Goal: Task Accomplishment & Management: Manage account settings

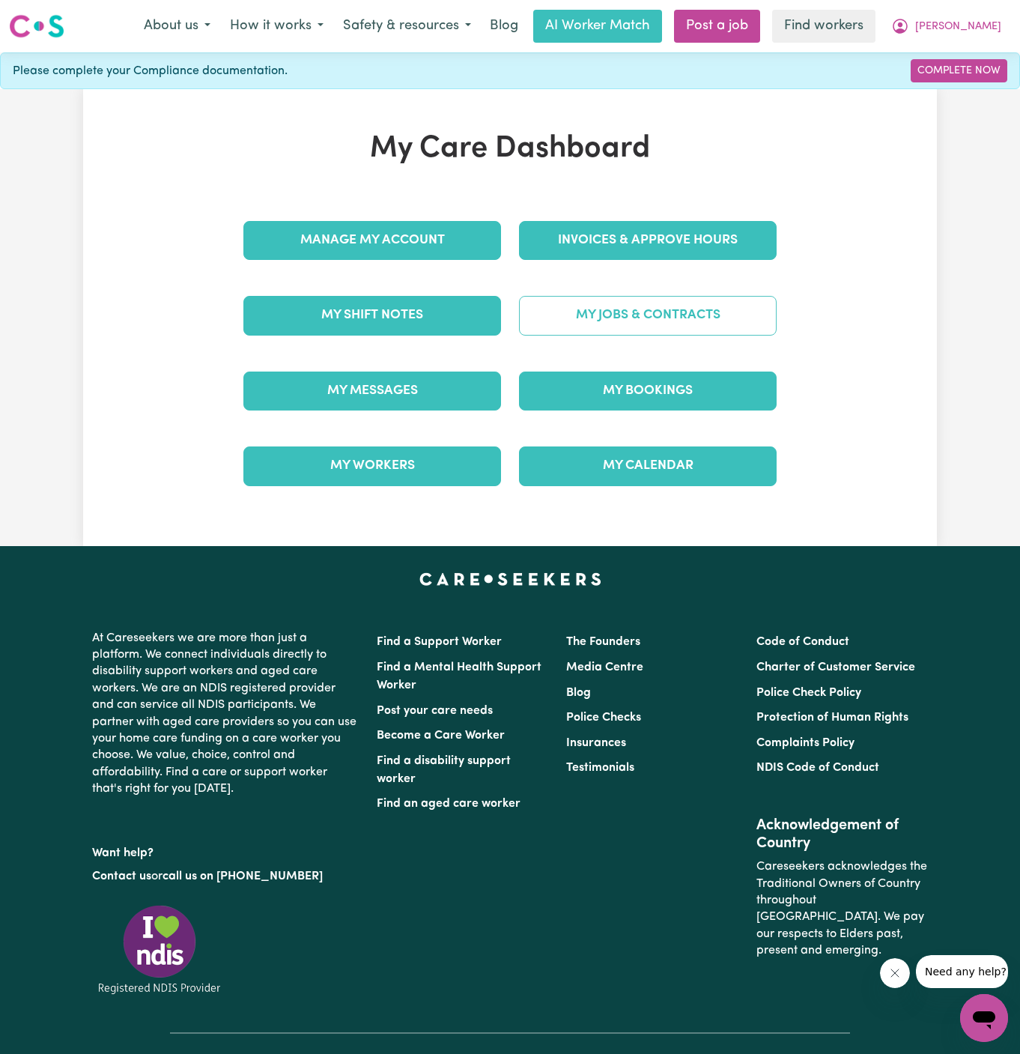
click at [727, 322] on link "My Jobs & Contracts" at bounding box center [648, 315] width 258 height 39
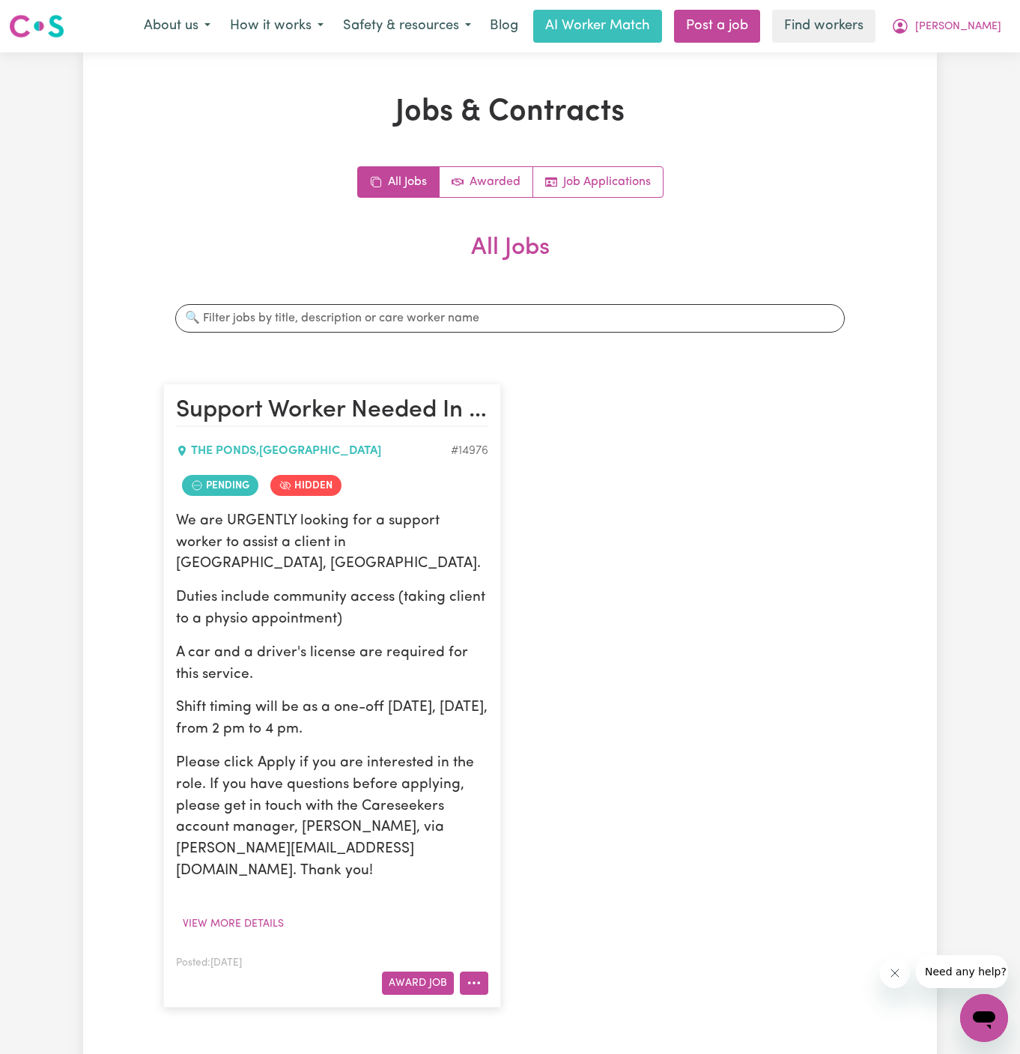
click at [475, 972] on button "More options" at bounding box center [474, 983] width 28 height 23
click at [520, 784] on link "View/Edit Contract" at bounding box center [533, 799] width 145 height 30
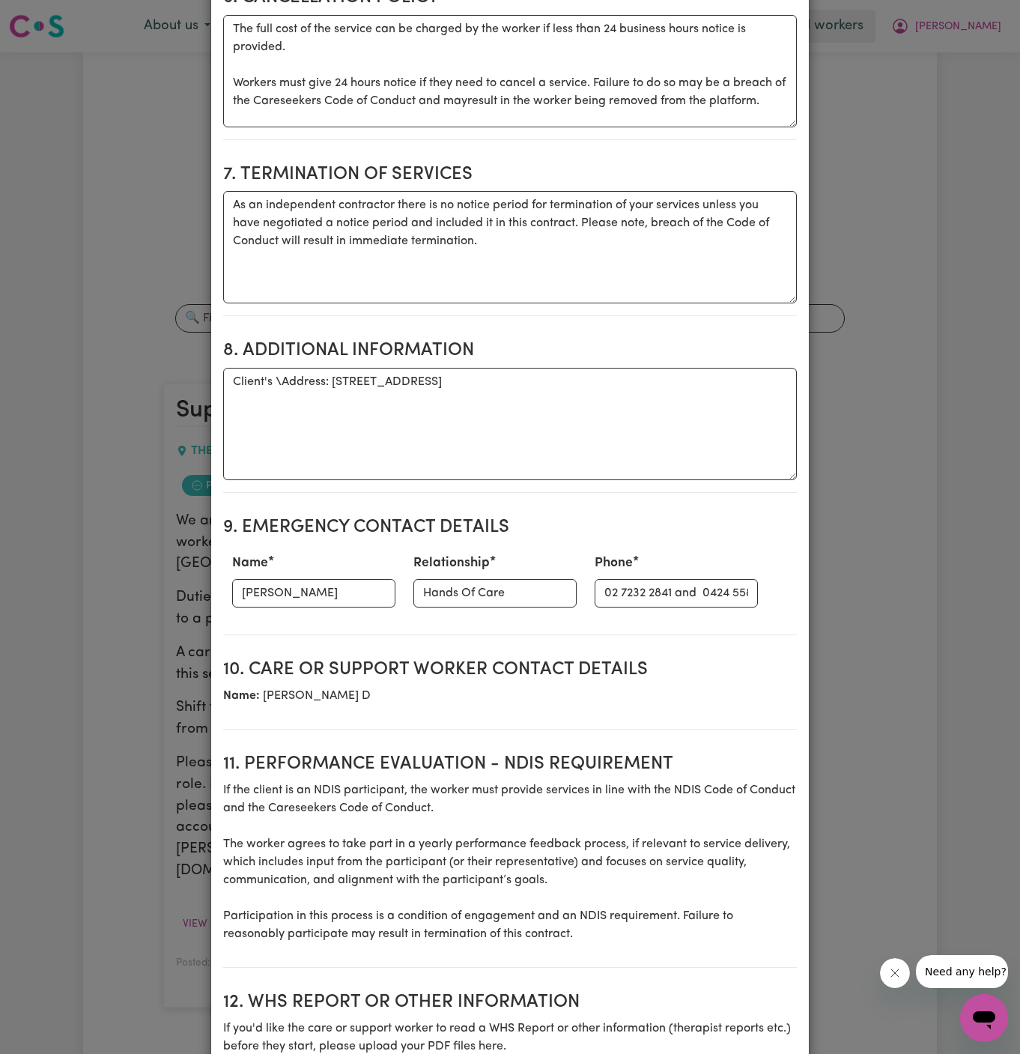
scroll to position [1268, 0]
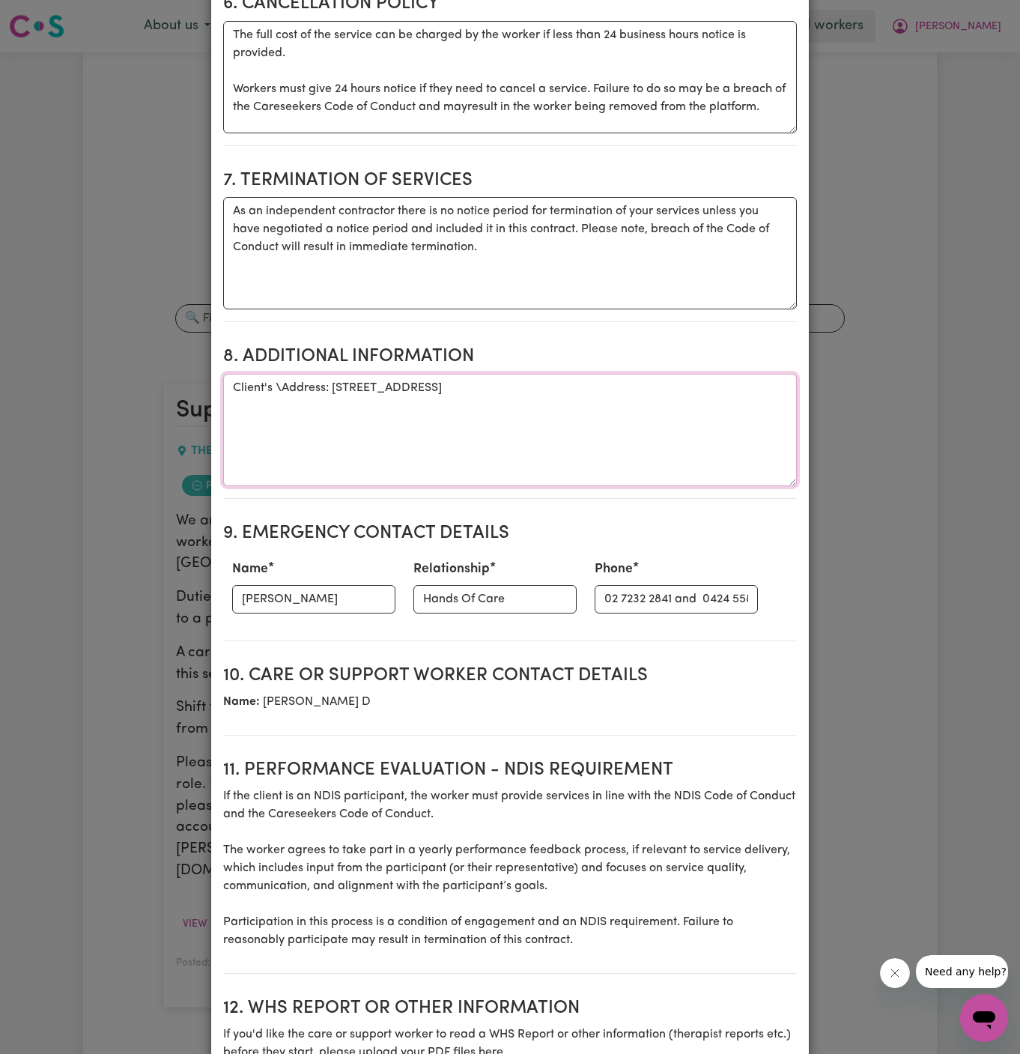
click at [384, 423] on textarea "Client's \Address: [STREET_ADDRESS]" at bounding box center [510, 430] width 574 height 112
click at [282, 374] on textarea "Client's \Address: [STREET_ADDRESS]" at bounding box center [510, 430] width 574 height 112
click at [285, 381] on textarea "Client's Address: [STREET_ADDRESS]" at bounding box center [510, 430] width 574 height 112
drag, startPoint x: 324, startPoint y: 362, endPoint x: 578, endPoint y: 366, distance: 253.2
click at [578, 374] on textarea "Client's Address: [STREET_ADDRESS]" at bounding box center [510, 430] width 574 height 112
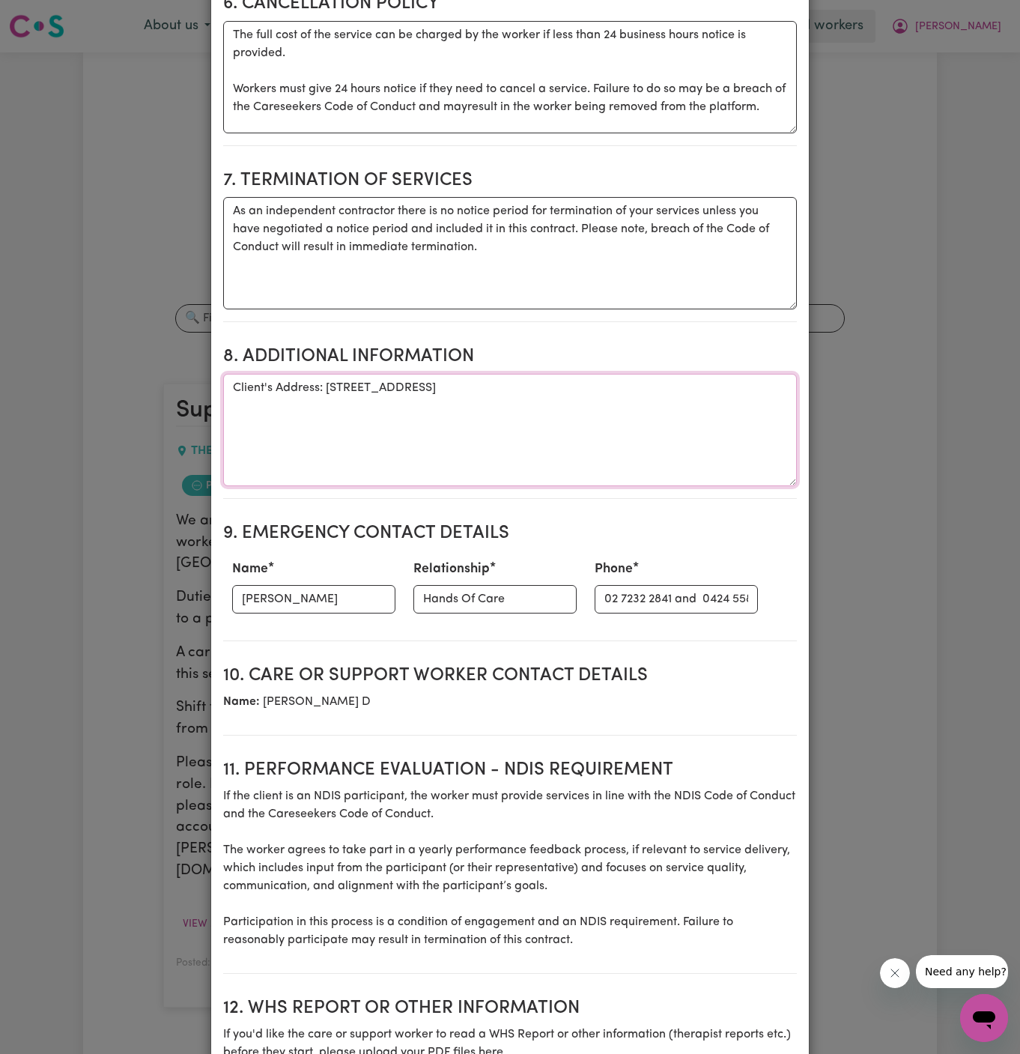
click at [450, 413] on textarea "Client's Address: [STREET_ADDRESS]" at bounding box center [510, 430] width 574 height 112
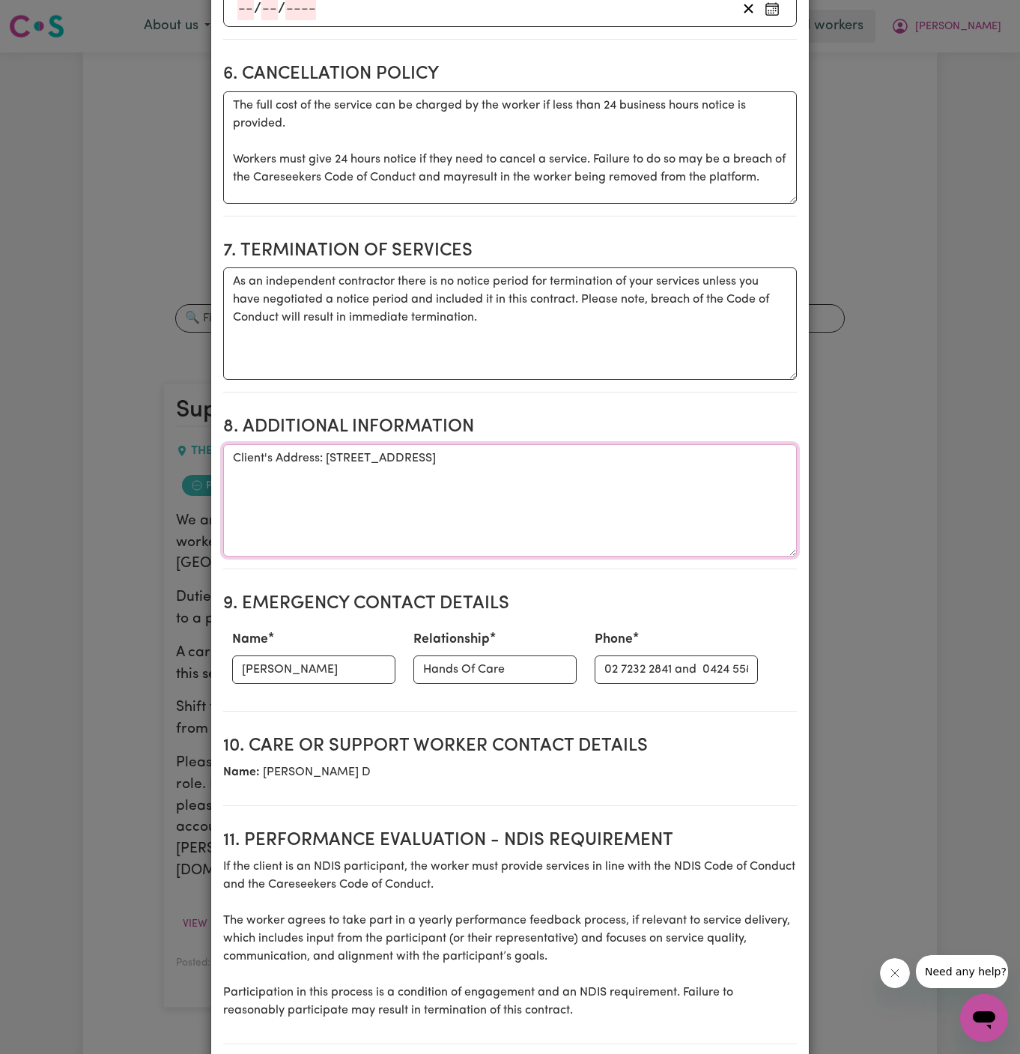
click at [361, 444] on textarea "Client's Address: [STREET_ADDRESS]" at bounding box center [510, 500] width 574 height 112
click at [426, 478] on textarea "Client's Address: [STREET_ADDRESS]" at bounding box center [510, 500] width 574 height 112
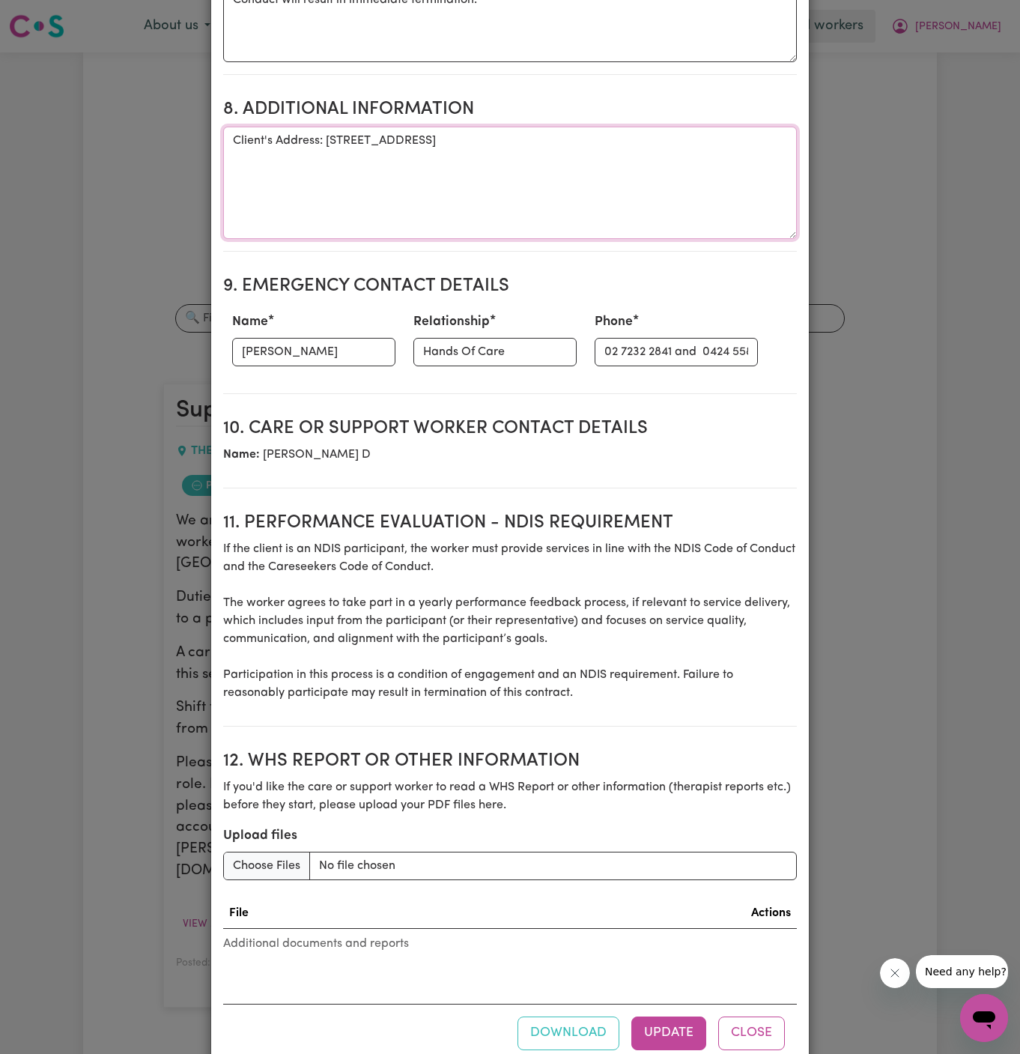
scroll to position [1533, 0]
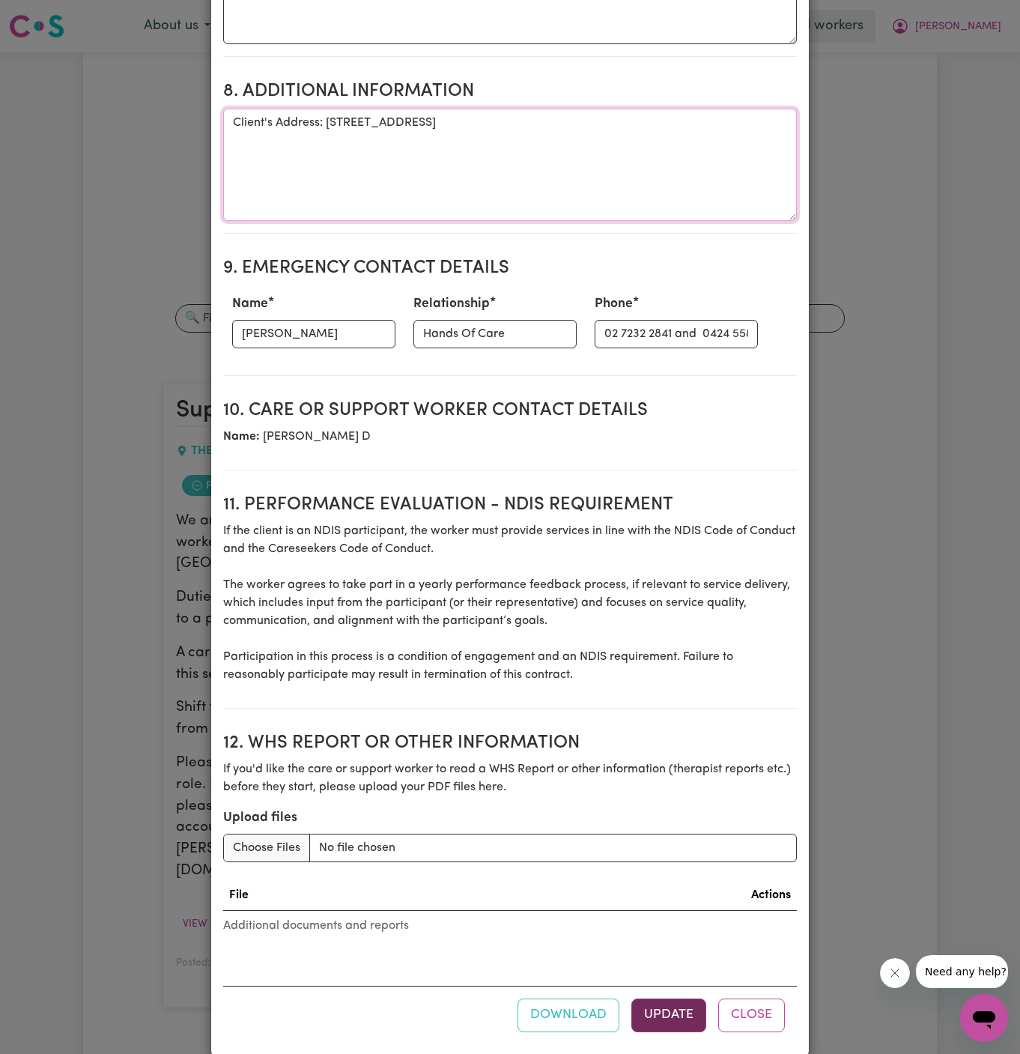
type textarea "Client's Address: [STREET_ADDRESS]"
click at [670, 999] on button "Update" at bounding box center [668, 1015] width 75 height 33
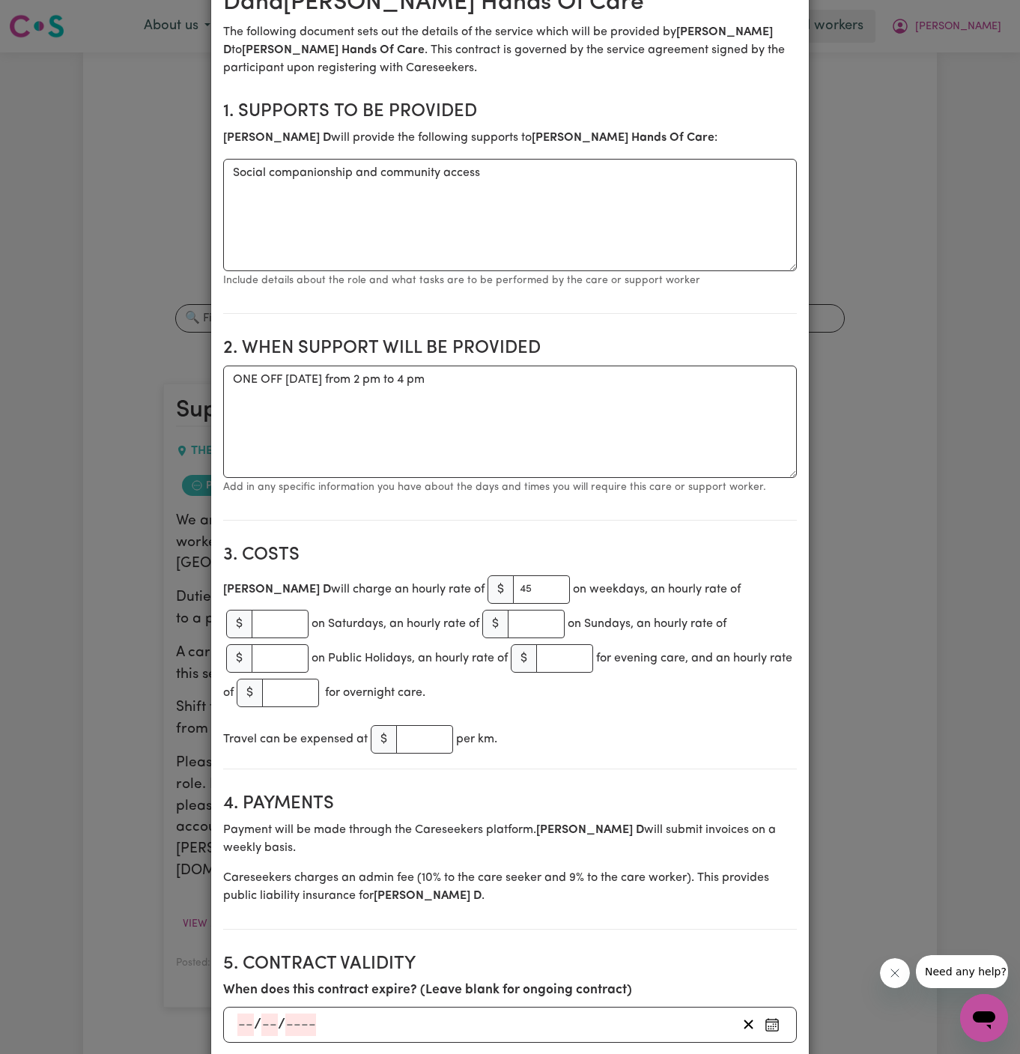
scroll to position [101, 0]
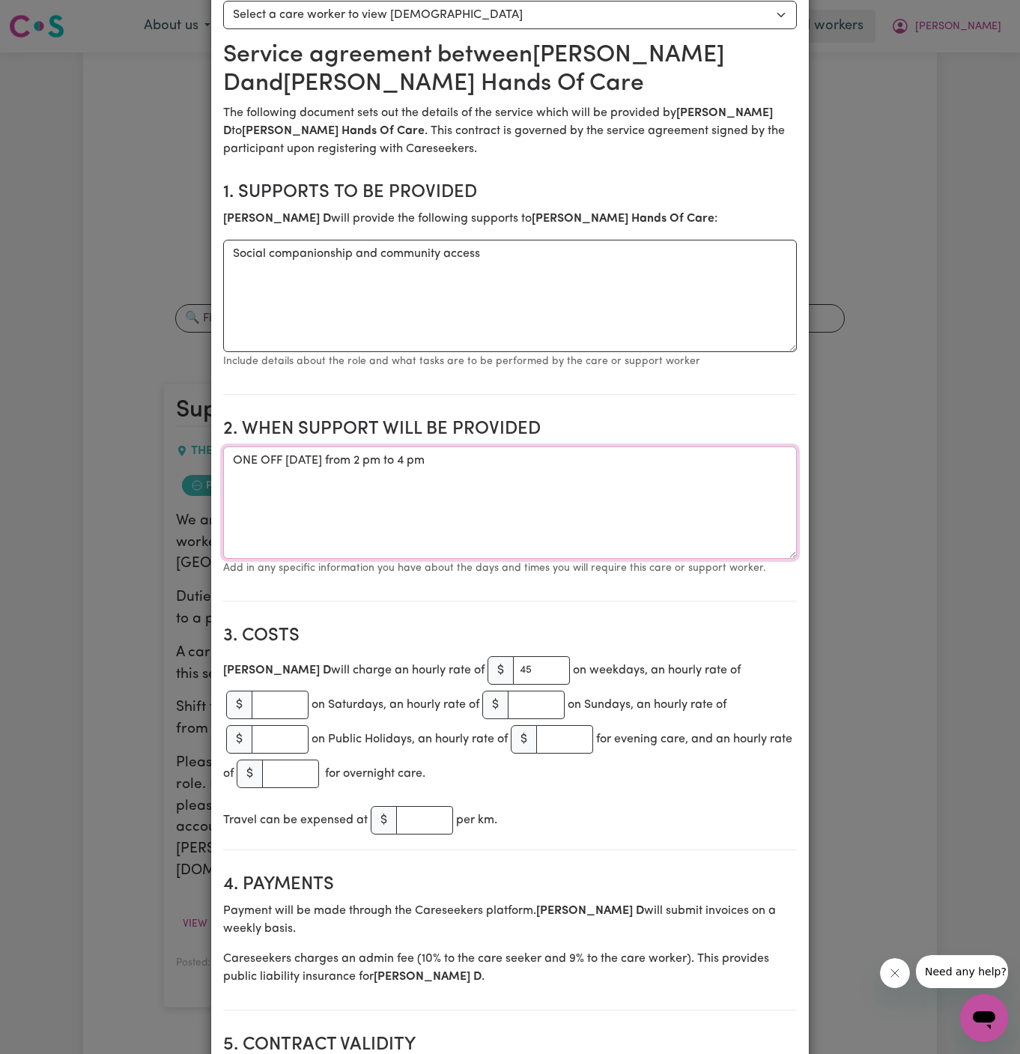
click at [410, 451] on textarea "ONE OFF [DATE] from 2 pm to 4 pm" at bounding box center [510, 502] width 574 height 112
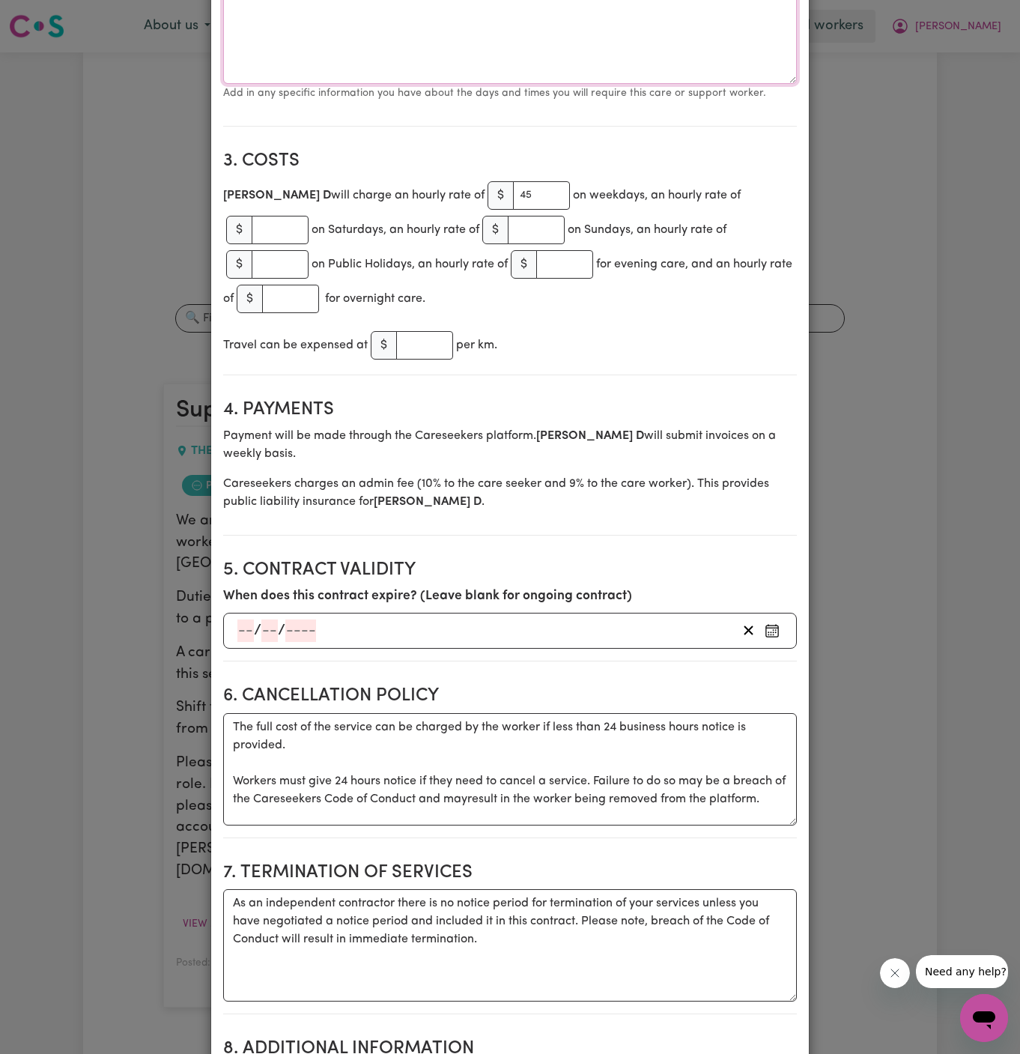
scroll to position [0, 0]
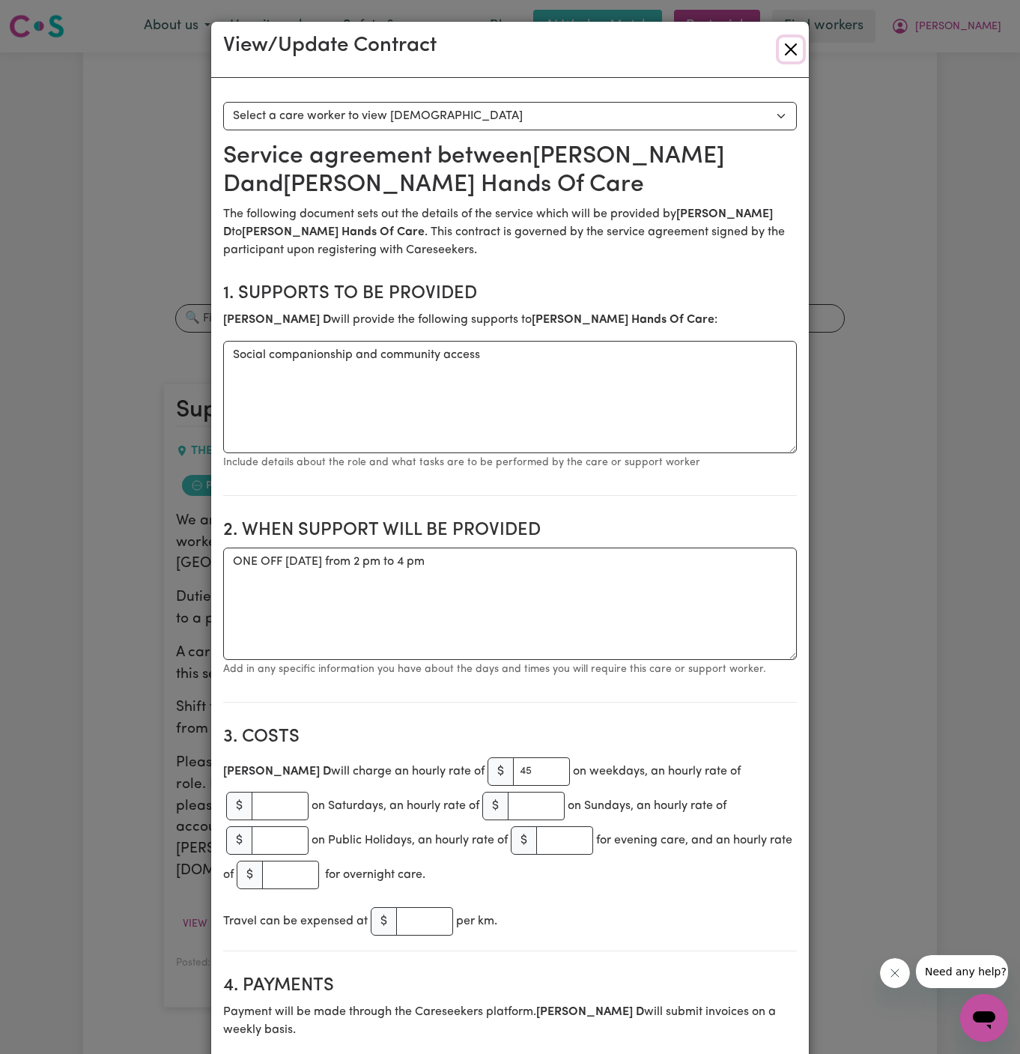
click at [788, 60] on button "Close" at bounding box center [791, 49] width 24 height 24
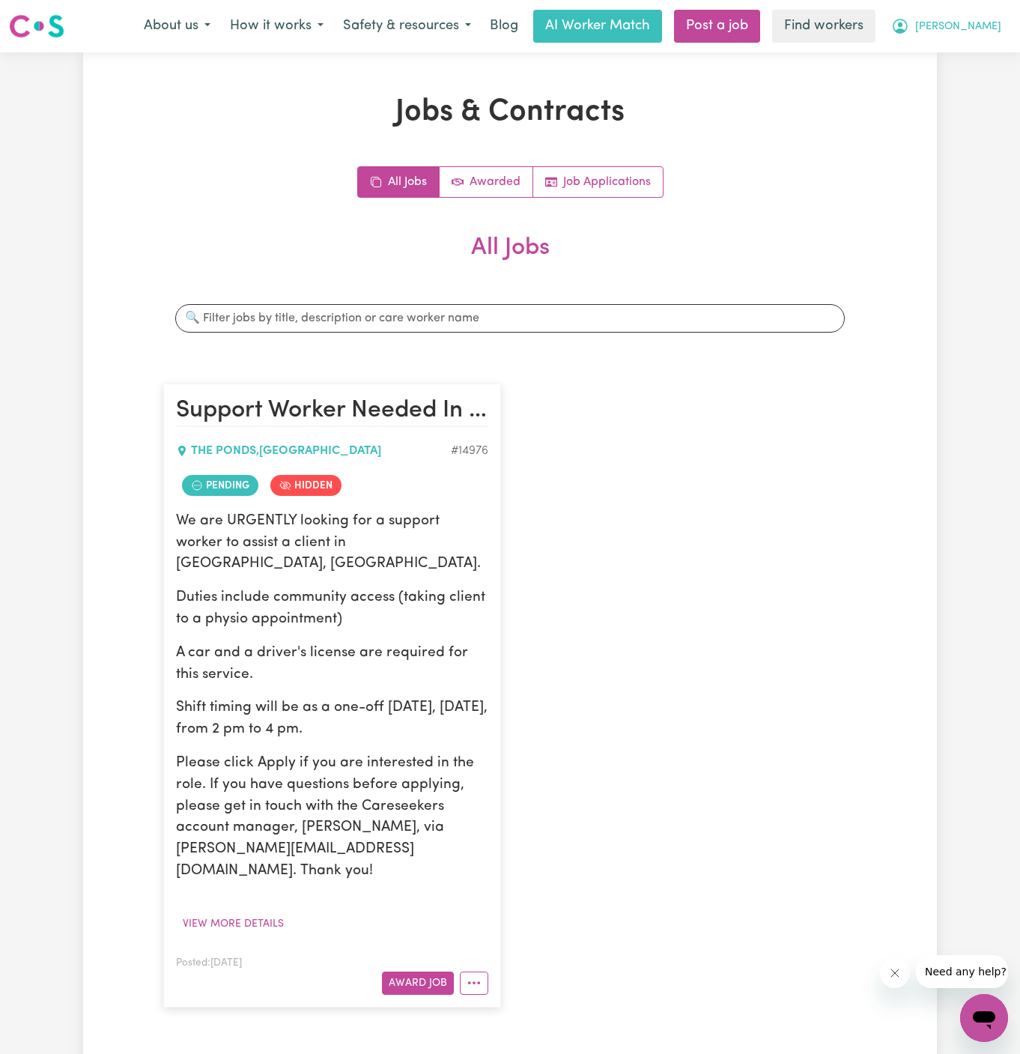
click at [981, 34] on button "[PERSON_NAME]" at bounding box center [947, 25] width 130 height 31
click at [981, 60] on link "My Dashboard" at bounding box center [951, 58] width 118 height 28
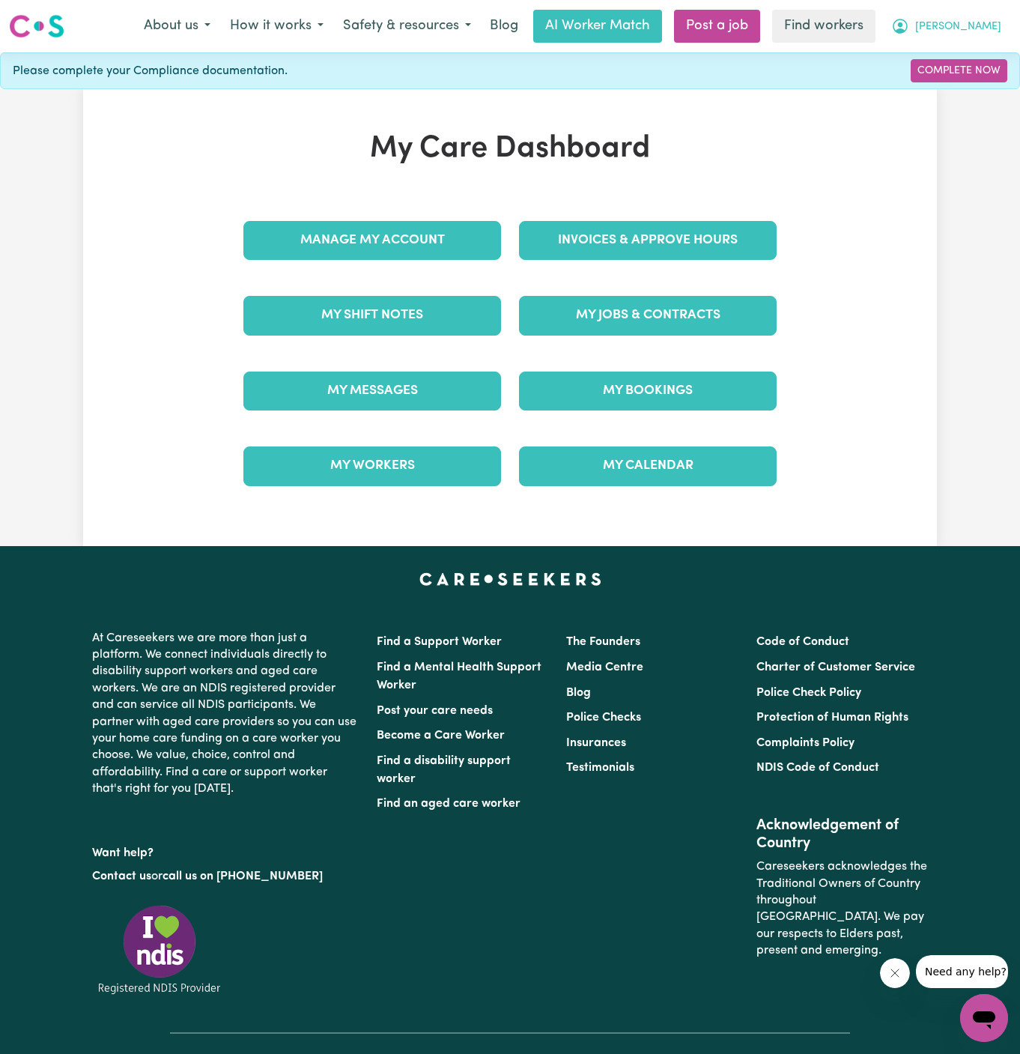
click at [1004, 22] on button "[PERSON_NAME]" at bounding box center [947, 25] width 130 height 31
click at [996, 84] on link "Logout" at bounding box center [951, 86] width 118 height 28
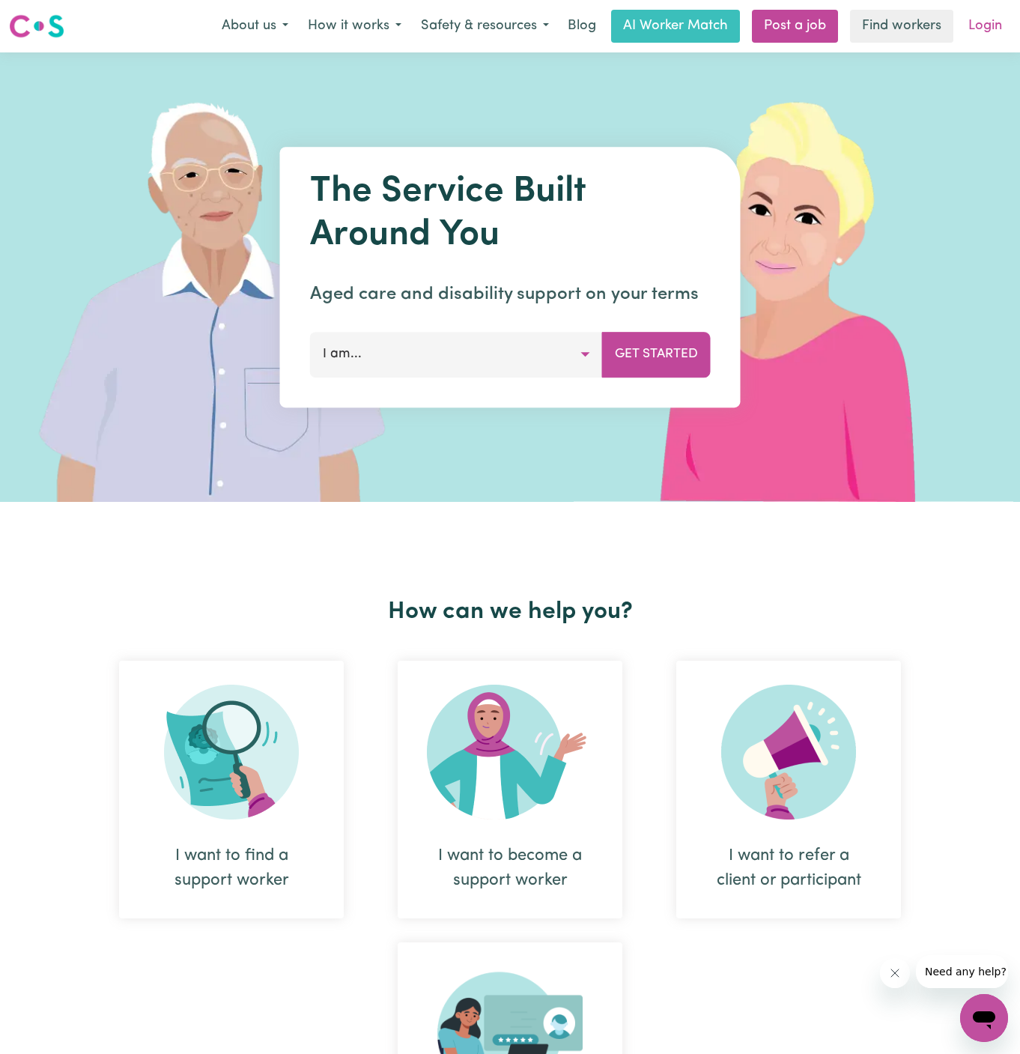
click at [981, 29] on link "Login" at bounding box center [986, 26] width 52 height 33
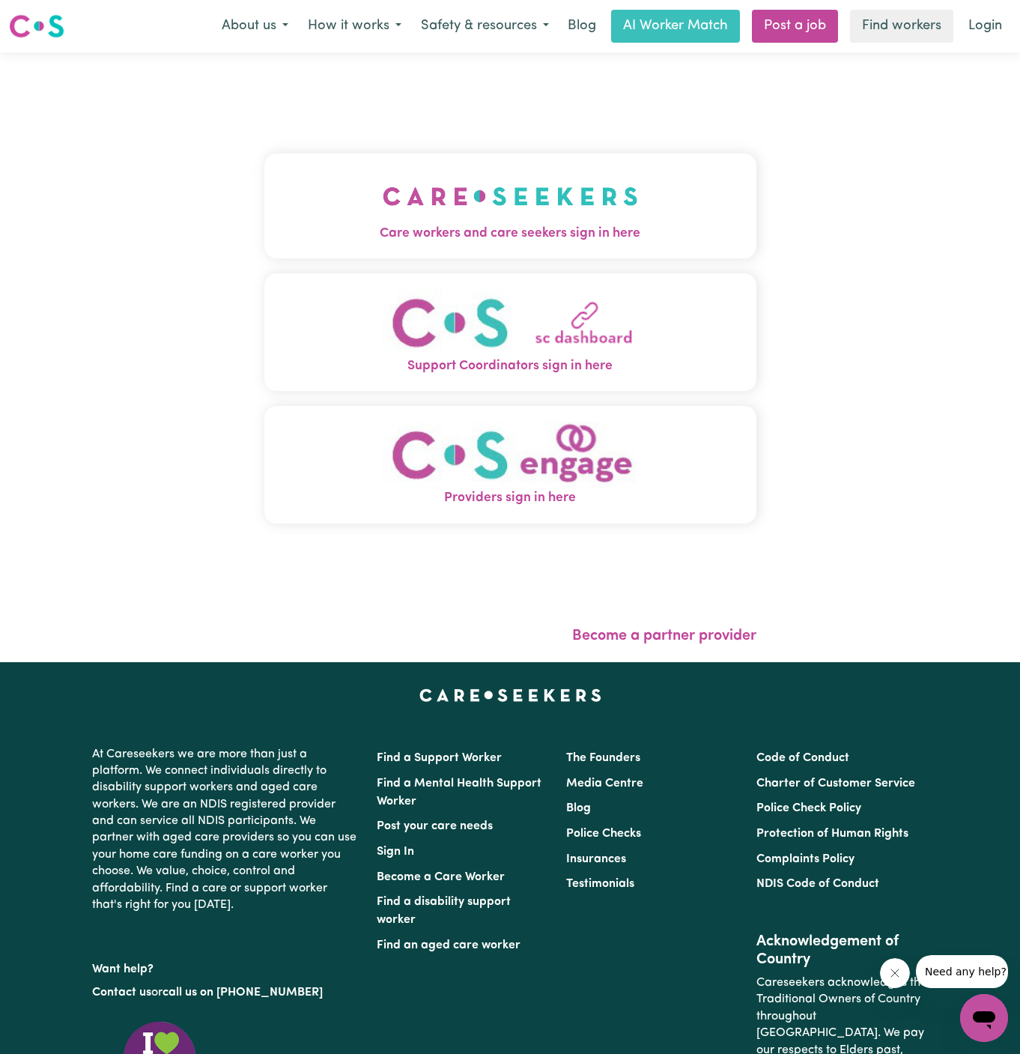
click at [584, 210] on img "Care workers and care seekers sign in here" at bounding box center [510, 196] width 255 height 55
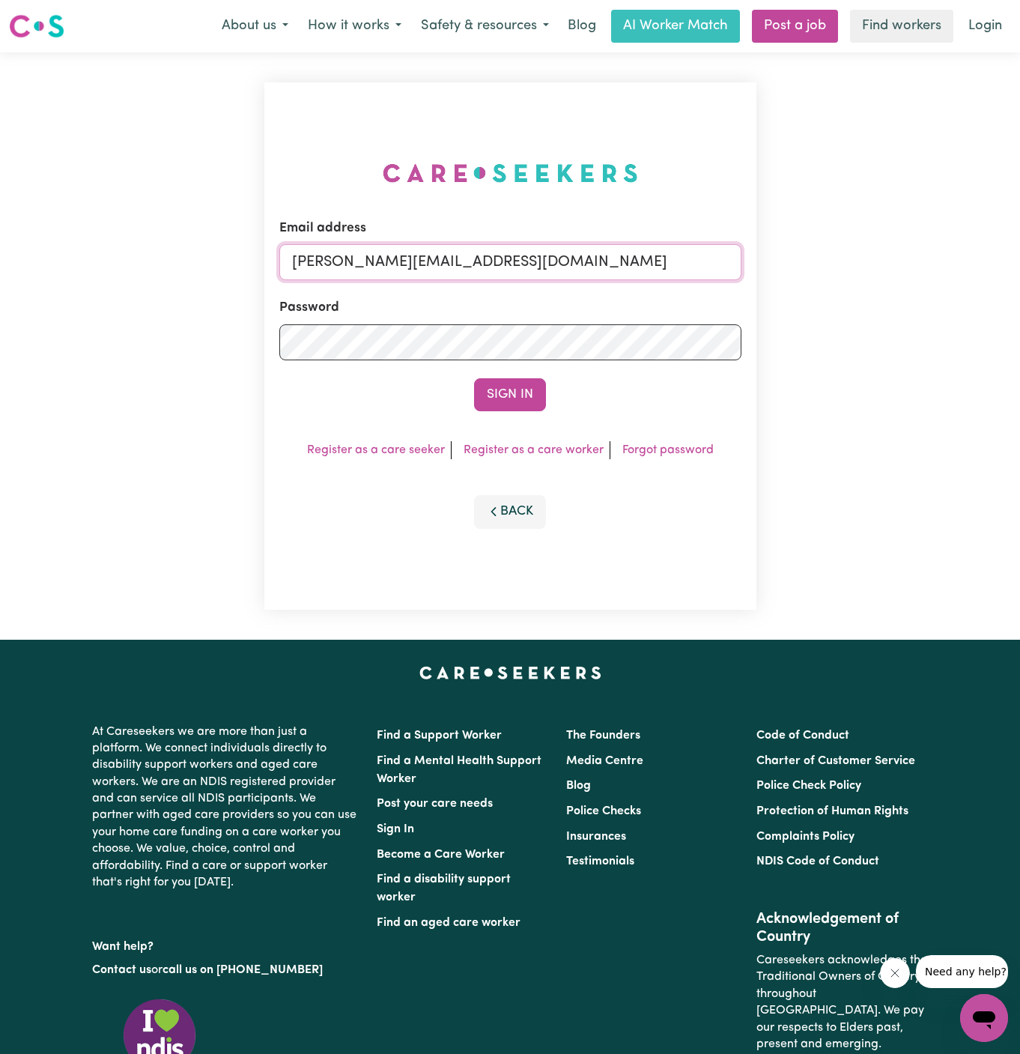
click at [411, 256] on input "[PERSON_NAME][EMAIL_ADDRESS][DOMAIN_NAME]" at bounding box center [510, 262] width 462 height 36
drag, startPoint x: 369, startPoint y: 262, endPoint x: 996, endPoint y: 273, distance: 627.8
click at [996, 273] on div "Email address [EMAIL_ADDRESS][DOMAIN_NAME] Password Sign In Register as a care …" at bounding box center [510, 345] width 1020 height 587
type input "[EMAIL_ADDRESS][DOMAIN_NAME]"
click at [474, 378] on button "Sign In" at bounding box center [510, 394] width 72 height 33
